Goal: Book appointment/travel/reservation

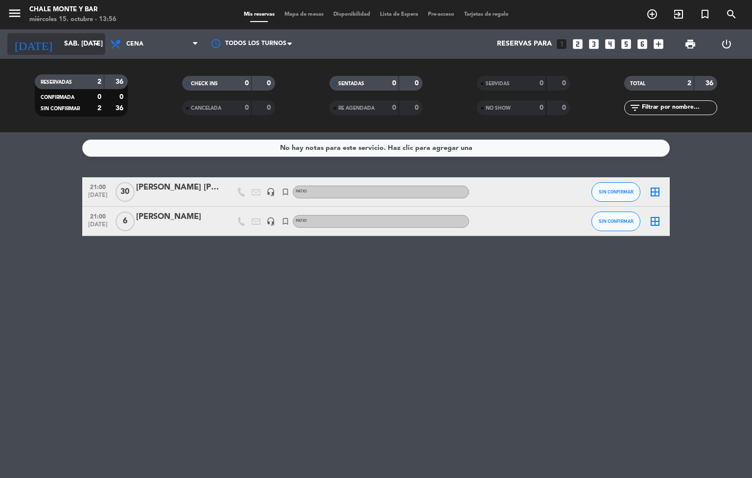
click at [79, 53] on div "[DATE] sáb. [DATE] arrow_drop_down" at bounding box center [56, 44] width 98 height 22
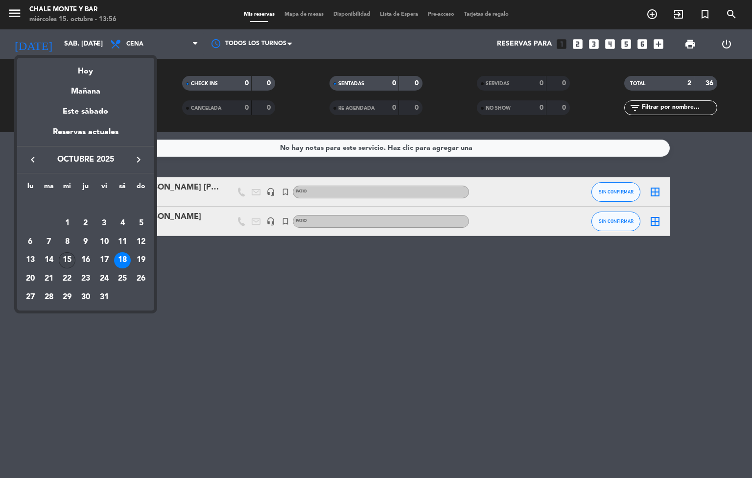
click at [64, 261] on div "15" at bounding box center [67, 260] width 17 height 17
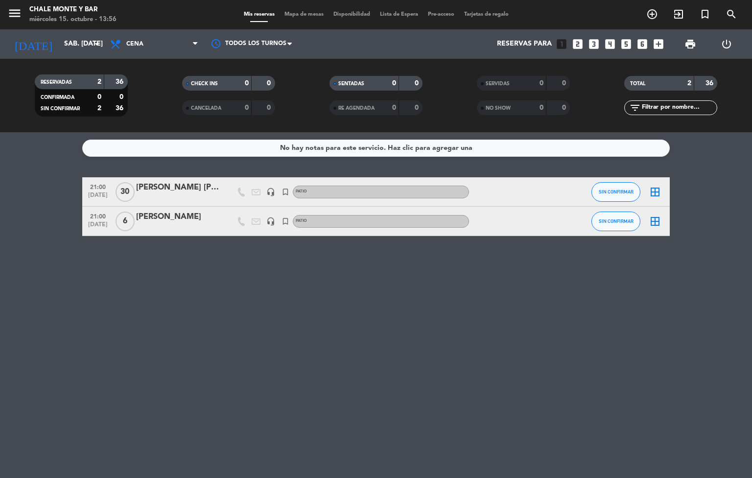
type input "mié. [DATE]"
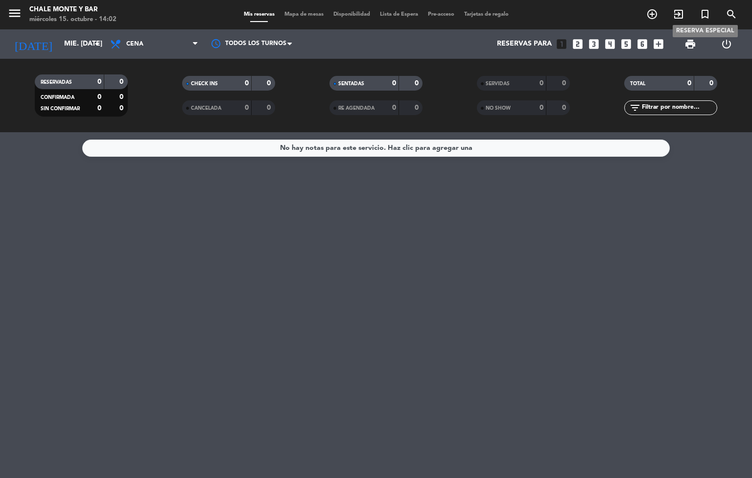
click at [704, 8] on icon "turned_in_not" at bounding box center [706, 14] width 12 height 12
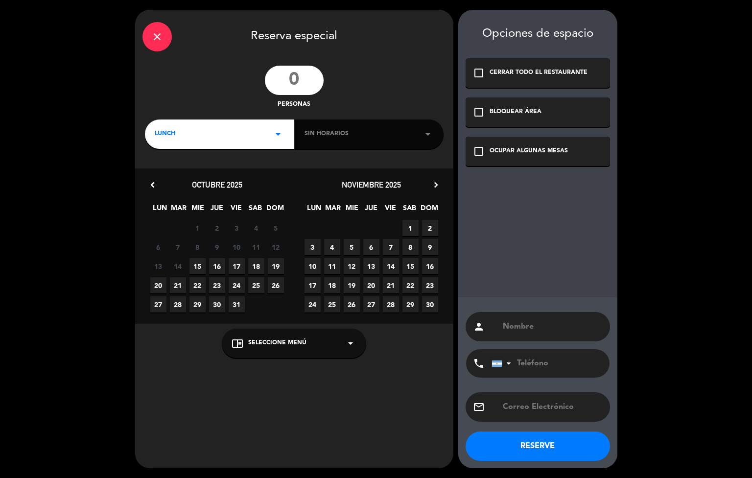
click at [297, 90] on input "number" at bounding box center [294, 80] width 59 height 29
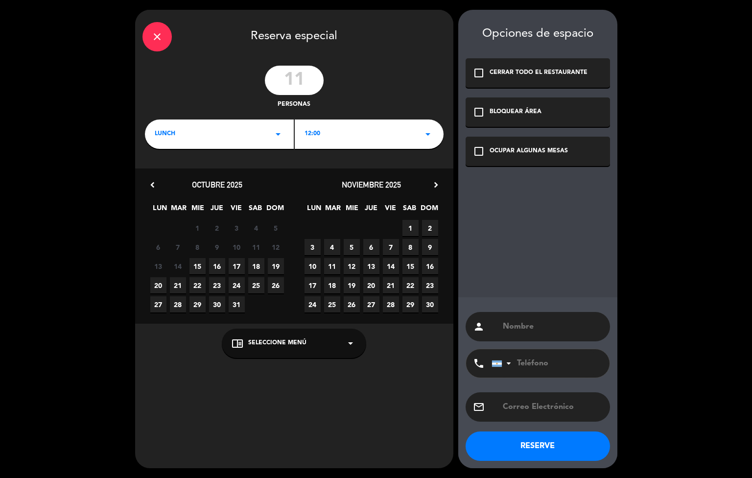
type input "11"
click at [215, 135] on div "LUNCH arrow_drop_down" at bounding box center [219, 134] width 149 height 29
click at [170, 175] on div "Cena" at bounding box center [219, 175] width 129 height 10
click at [190, 267] on span "15" at bounding box center [198, 266] width 16 height 16
click at [200, 265] on span "15" at bounding box center [198, 266] width 16 height 16
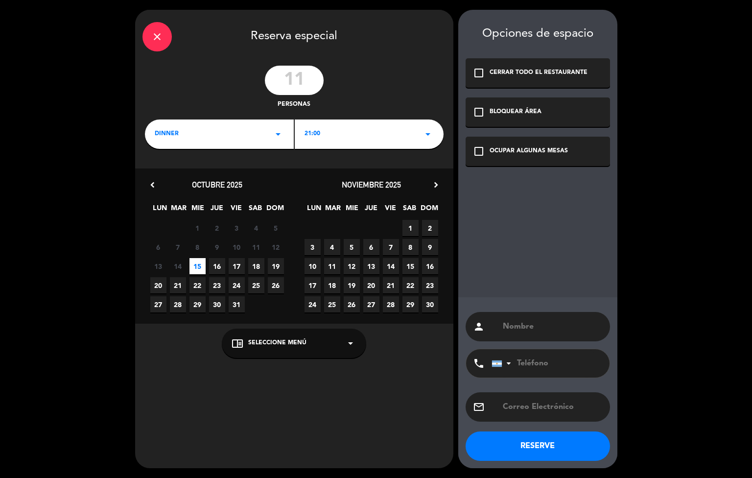
click at [263, 347] on span "Seleccione Menú" at bounding box center [277, 343] width 58 height 10
drag, startPoint x: 237, startPoint y: 315, endPoint x: 306, endPoint y: 306, distance: 69.1
click at [240, 314] on div "PATIO" at bounding box center [294, 319] width 125 height 10
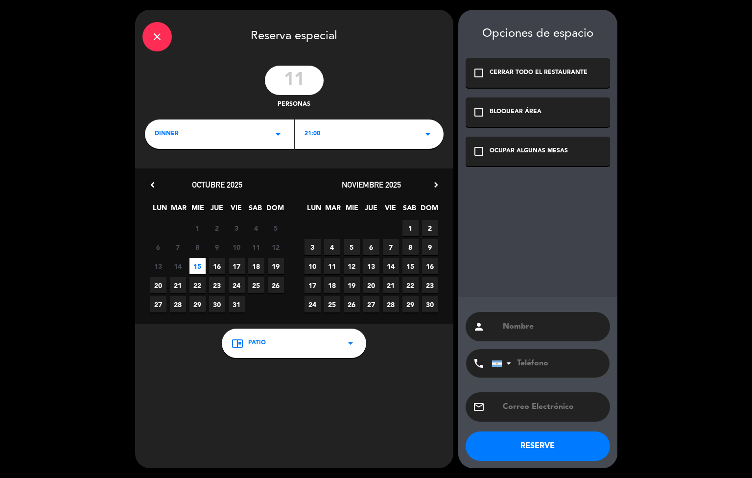
click at [481, 149] on icon "check_box_outline_blank" at bounding box center [479, 151] width 12 height 12
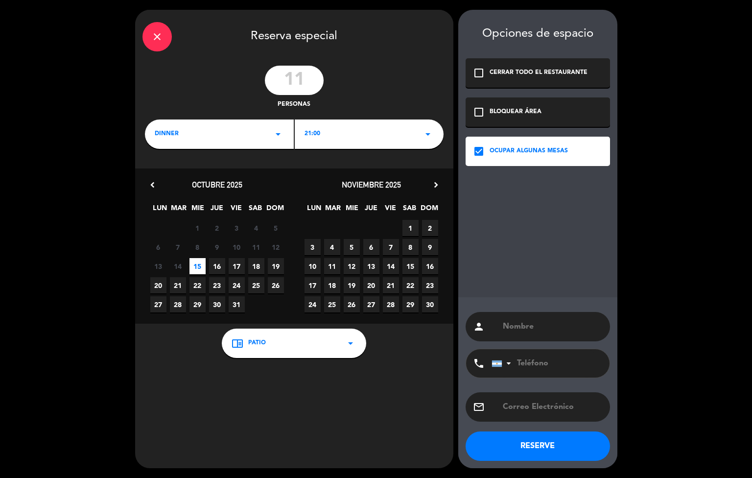
click at [528, 331] on input "text" at bounding box center [552, 327] width 101 height 14
drag, startPoint x: 526, startPoint y: 280, endPoint x: 529, endPoint y: 313, distance: 33.4
click at [528, 287] on div "Opciones de espacio check_box_outline_blank CERRAR TODO EL RESTAURANTE check_bo…" at bounding box center [537, 239] width 159 height 458
click at [520, 327] on input "text" at bounding box center [552, 327] width 101 height 14
paste input "[PERSON_NAME]"
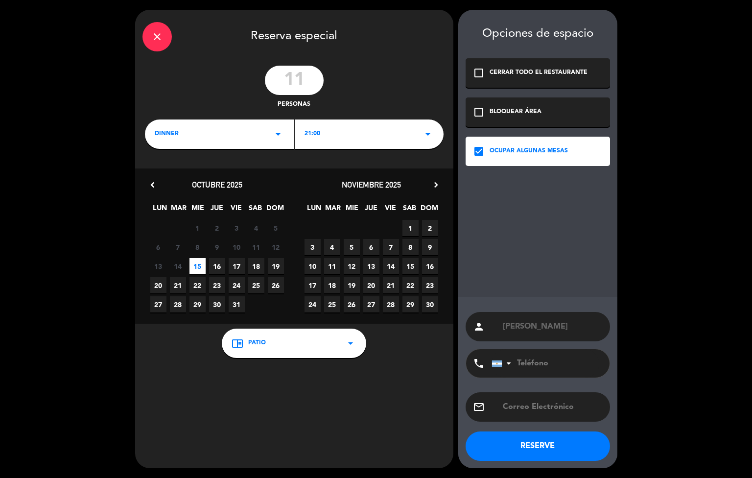
type input "[PERSON_NAME]"
click at [546, 441] on button "RESERVE" at bounding box center [538, 446] width 145 height 29
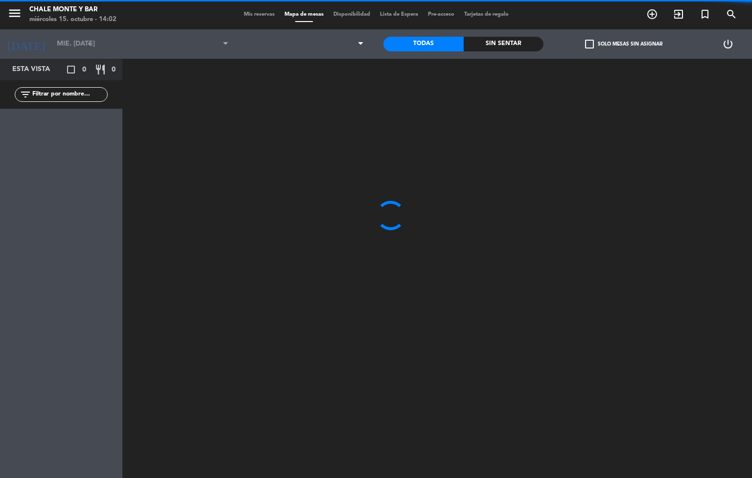
click at [252, 15] on span "Mis reservas" at bounding box center [259, 14] width 41 height 5
